Goal: Transaction & Acquisition: Book appointment/travel/reservation

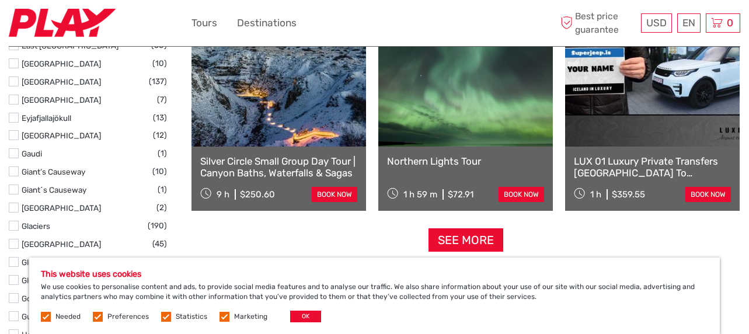
scroll to position [1154, 0]
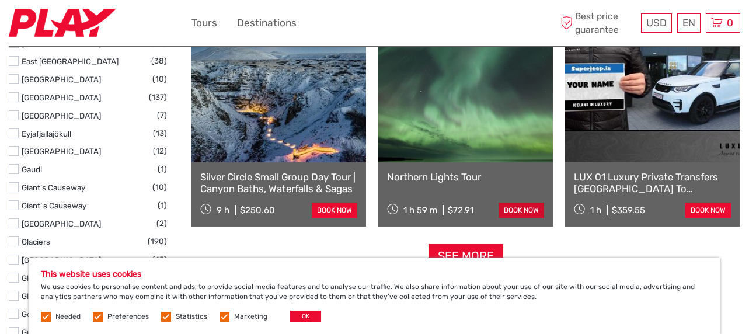
click at [522, 209] on link "book now" at bounding box center [521, 209] width 46 height 15
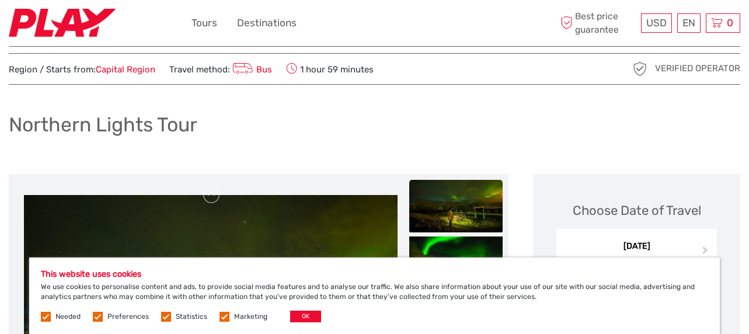
scroll to position [8, 0]
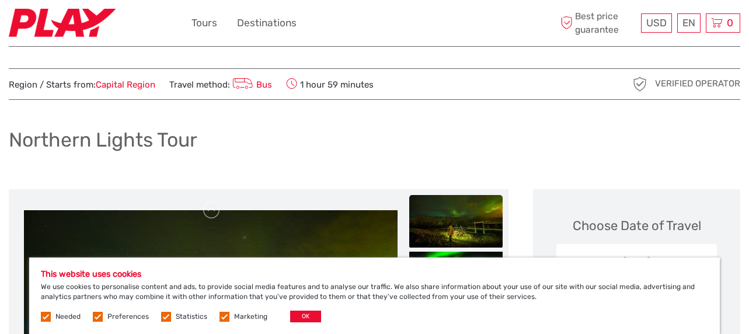
click at [131, 88] on link "Capital Region" at bounding box center [126, 84] width 60 height 11
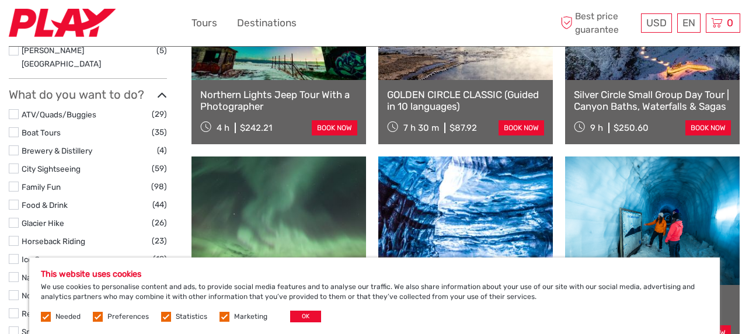
scroll to position [1018, 0]
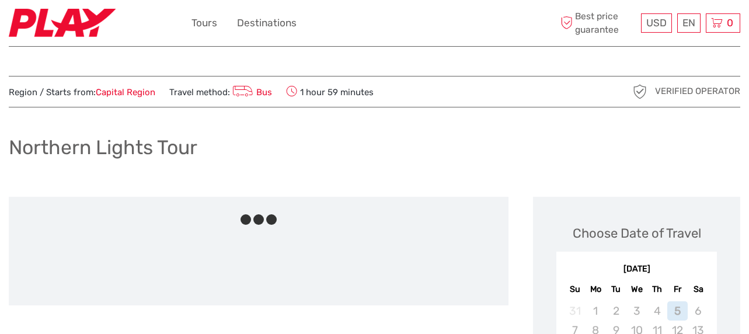
scroll to position [8, 0]
